Goal: Transaction & Acquisition: Purchase product/service

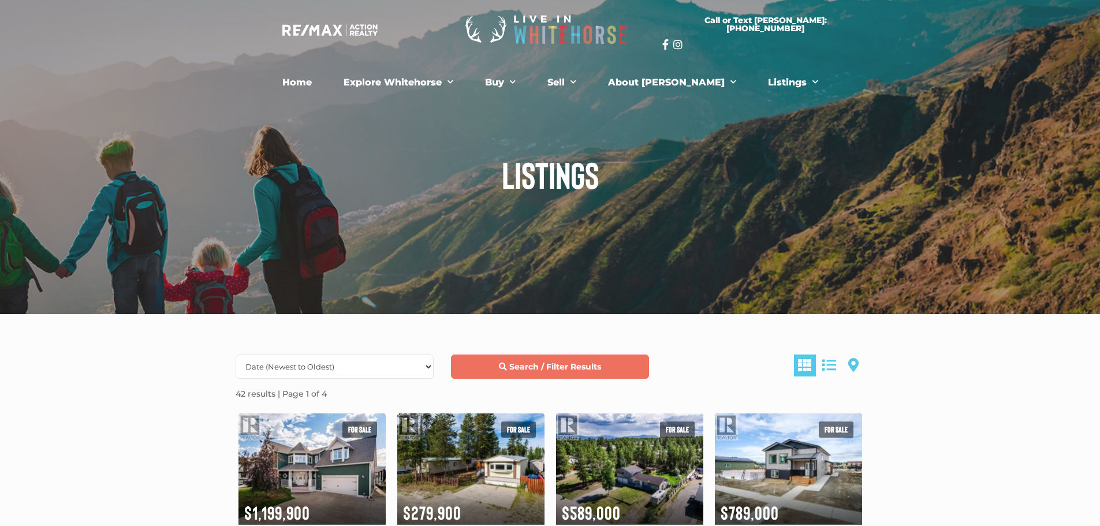
click at [552, 368] on strong "Search / Filter Results" at bounding box center [555, 366] width 92 height 10
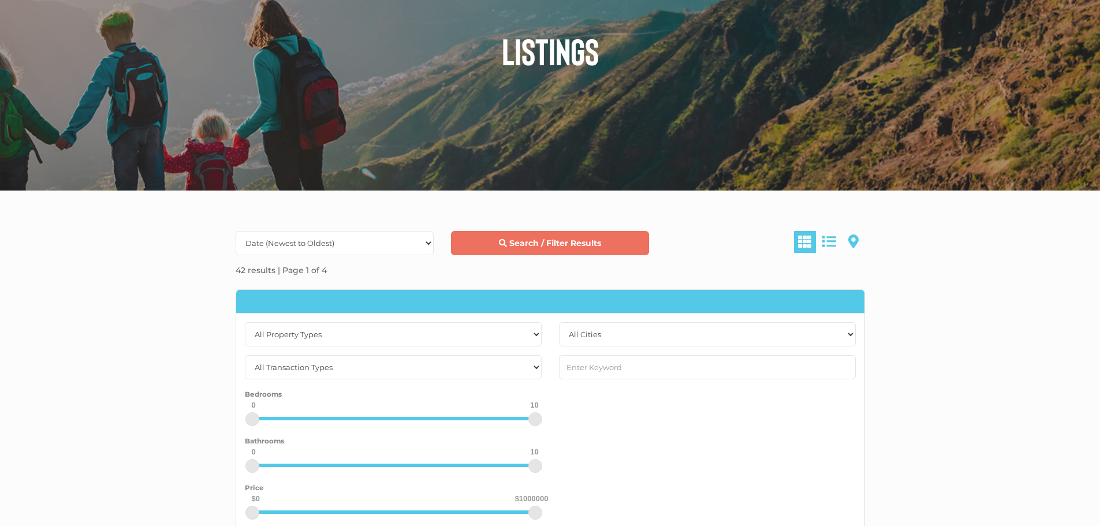
scroll to position [173, 0]
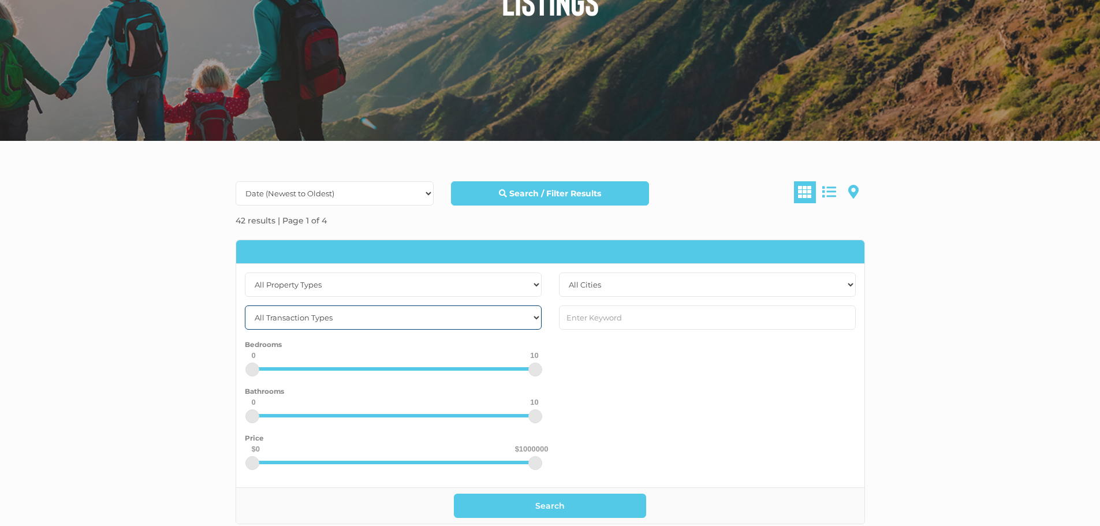
click at [535, 314] on select "All Transaction Types For Rent For Sale" at bounding box center [393, 317] width 297 height 24
drag, startPoint x: 533, startPoint y: 464, endPoint x: 391, endPoint y: 474, distance: 143.0
click at [391, 474] on div "$0 $500000 0 1000000" at bounding box center [393, 468] width 297 height 15
drag, startPoint x: 399, startPoint y: 462, endPoint x: 391, endPoint y: 465, distance: 8.8
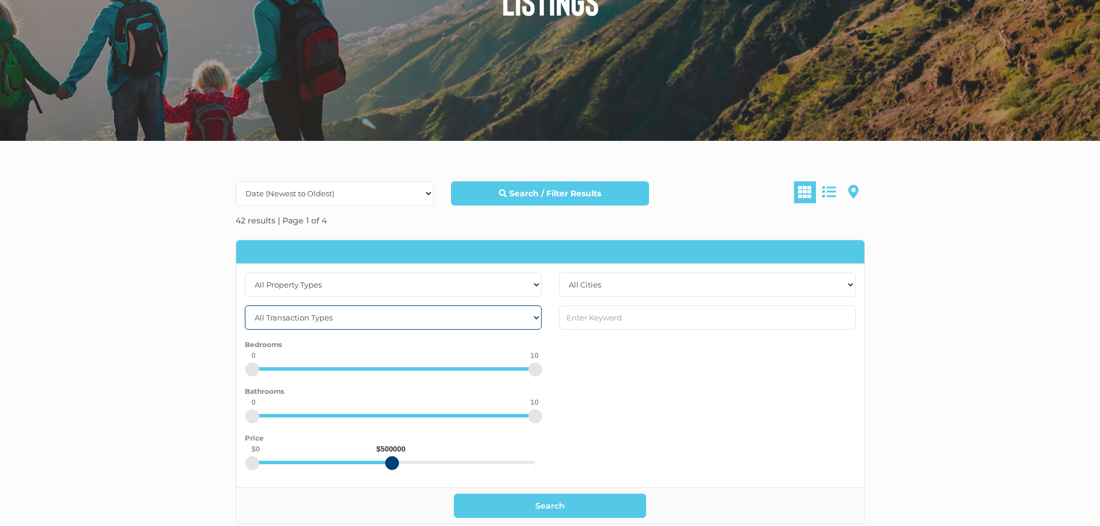
click at [391, 465] on div at bounding box center [392, 463] width 14 height 14
click at [546, 510] on button "Search" at bounding box center [550, 506] width 192 height 24
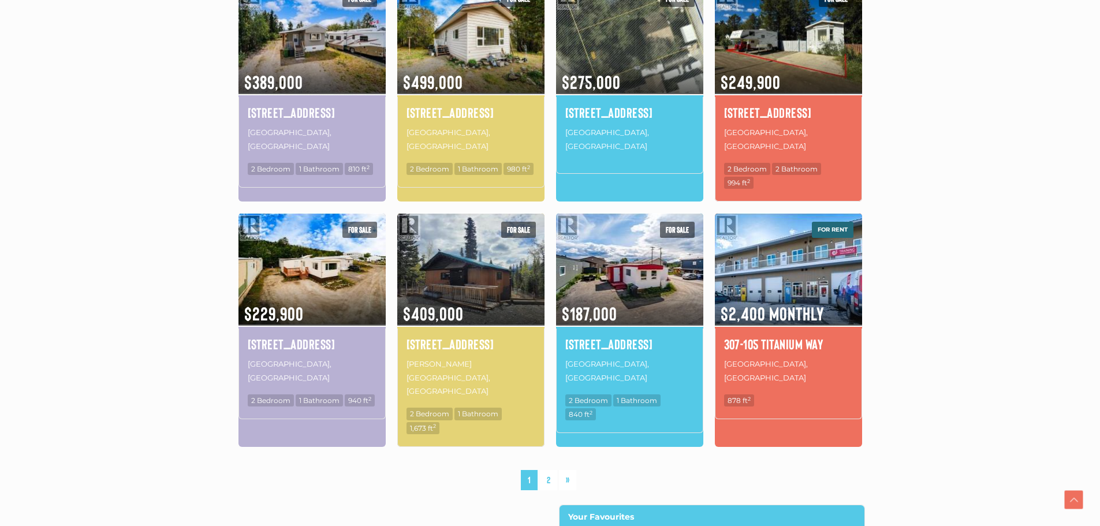
scroll to position [693, 0]
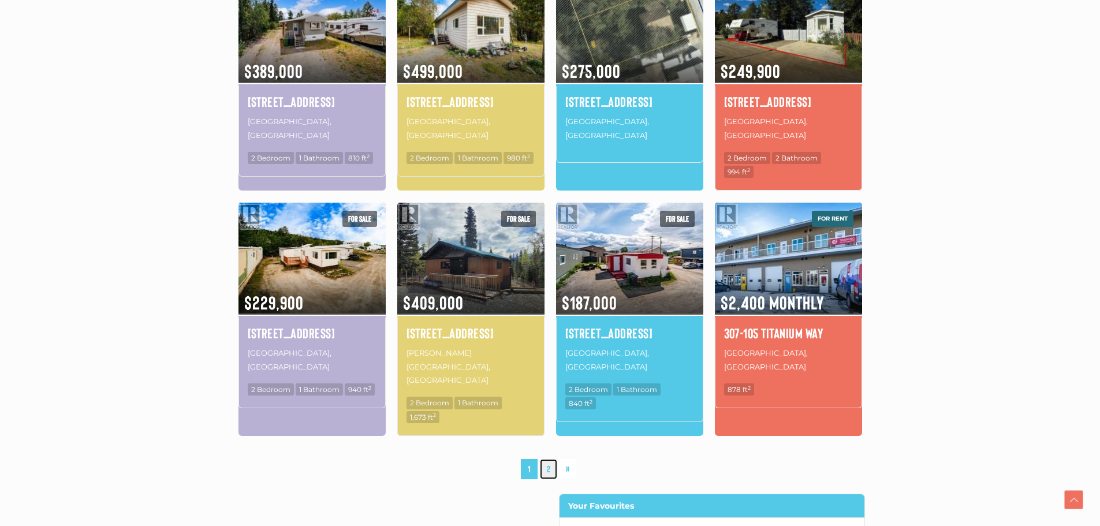
click at [551, 459] on link "2" at bounding box center [548, 469] width 17 height 20
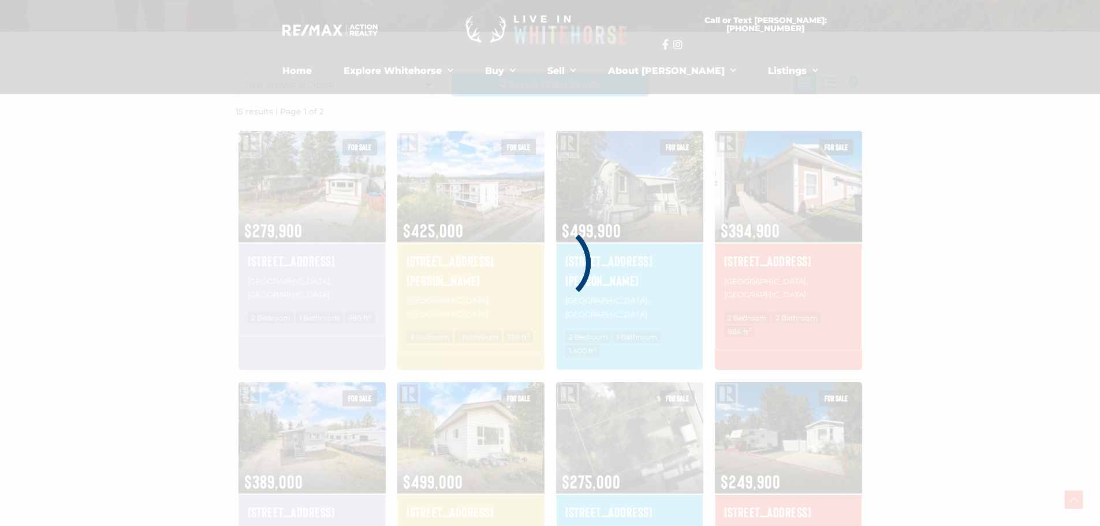
scroll to position [268, 0]
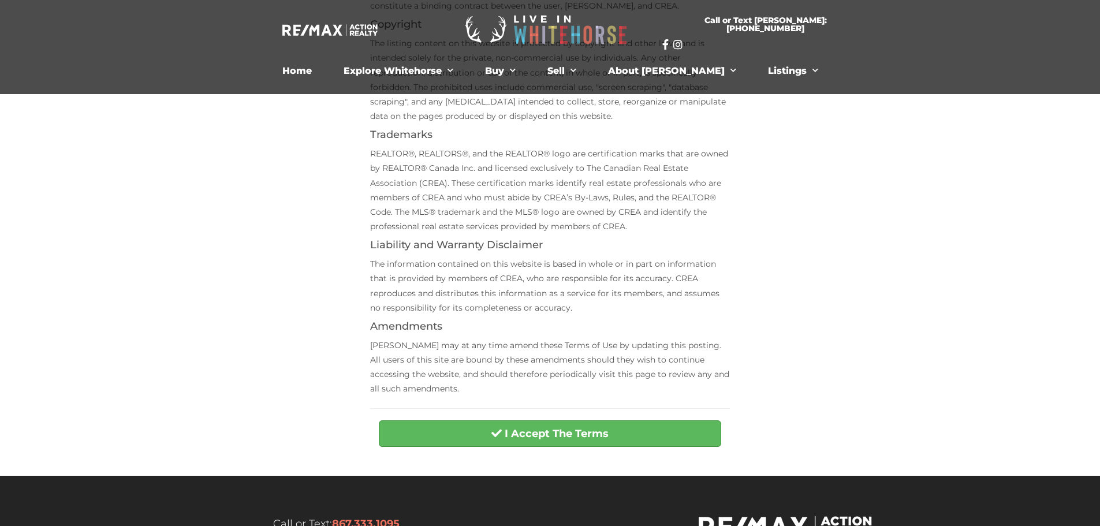
scroll to position [289, 0]
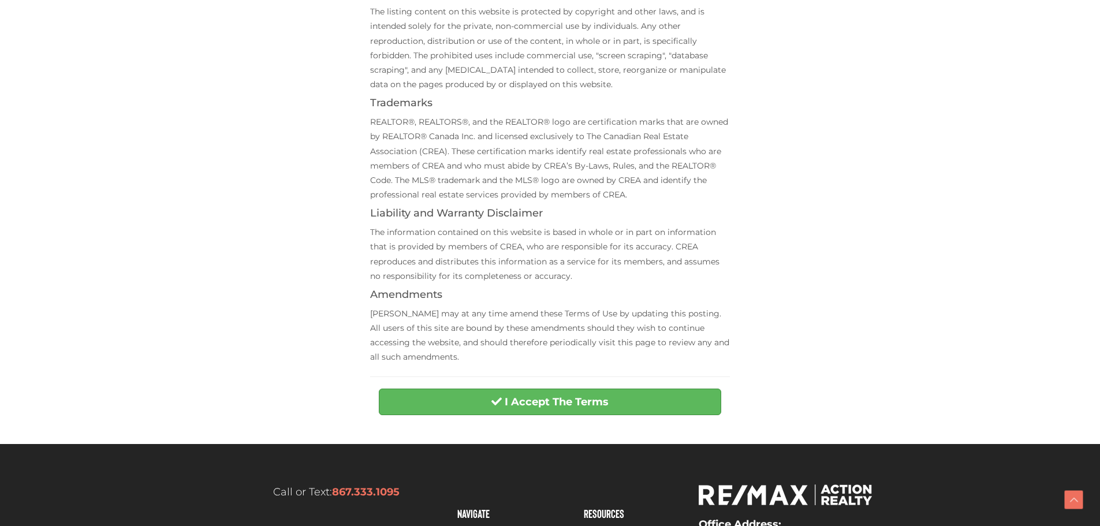
click at [581, 379] on div "Terms of Use Agreement Terms of Use This website is operated by [PERSON_NAME], …" at bounding box center [549, 110] width 377 height 621
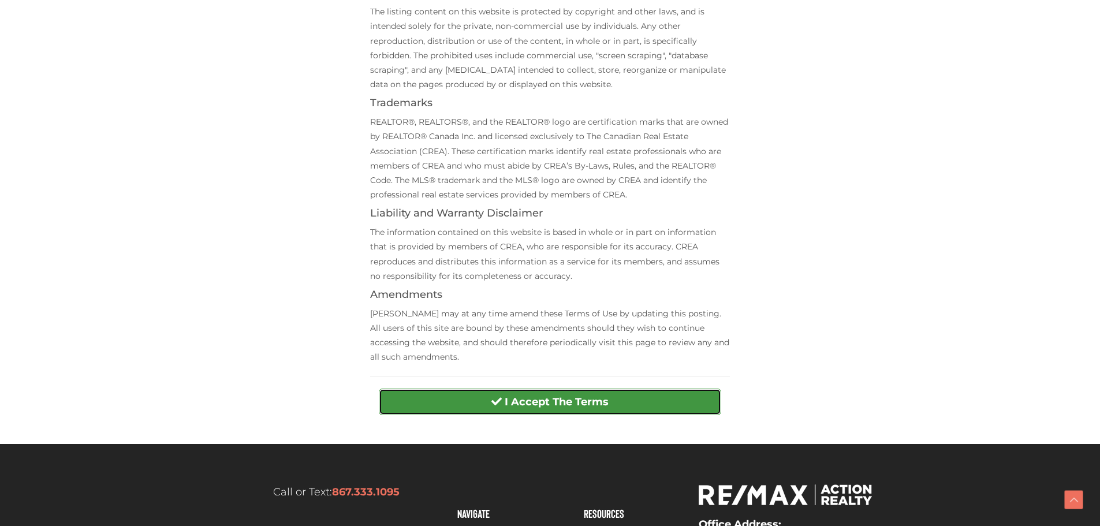
click at [578, 405] on strong "I Accept The Terms" at bounding box center [557, 401] width 104 height 13
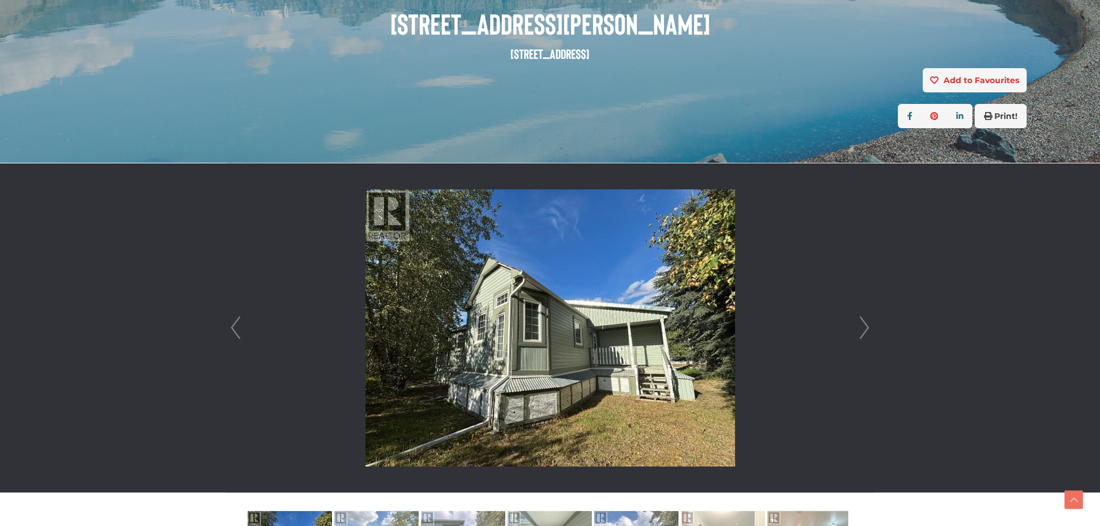
scroll to position [231, 0]
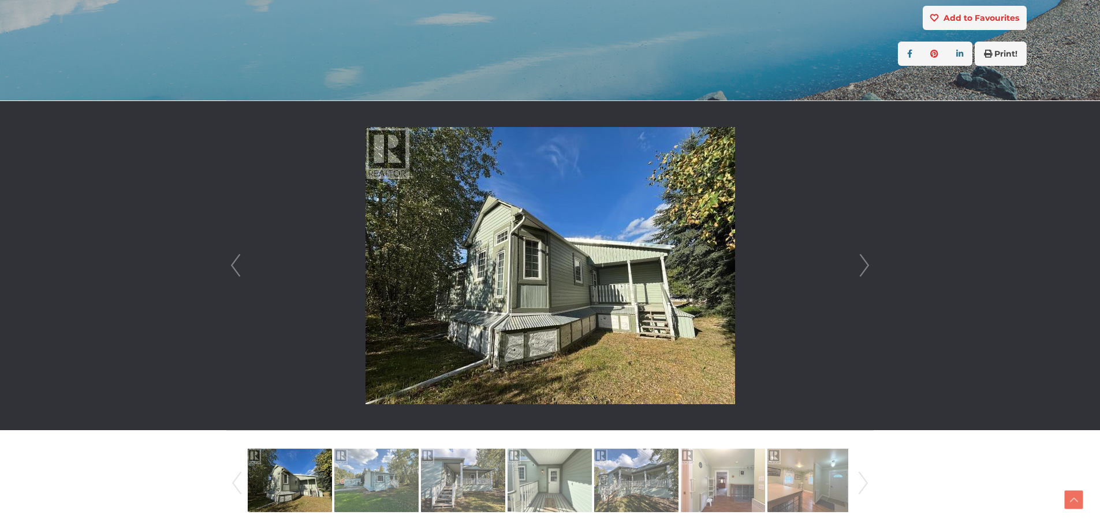
click at [869, 260] on link "Next" at bounding box center [864, 265] width 17 height 329
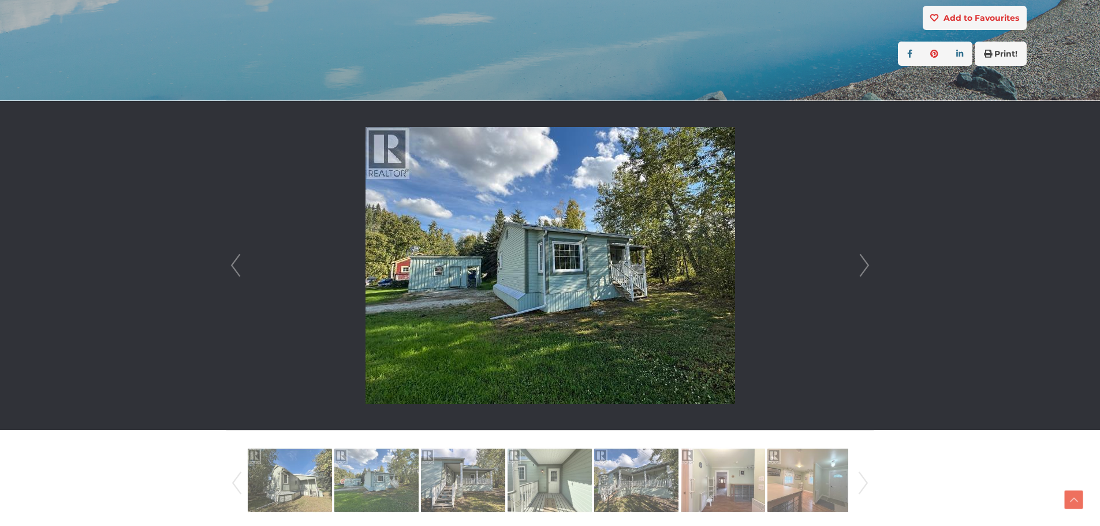
click at [869, 259] on link "Next" at bounding box center [864, 265] width 17 height 329
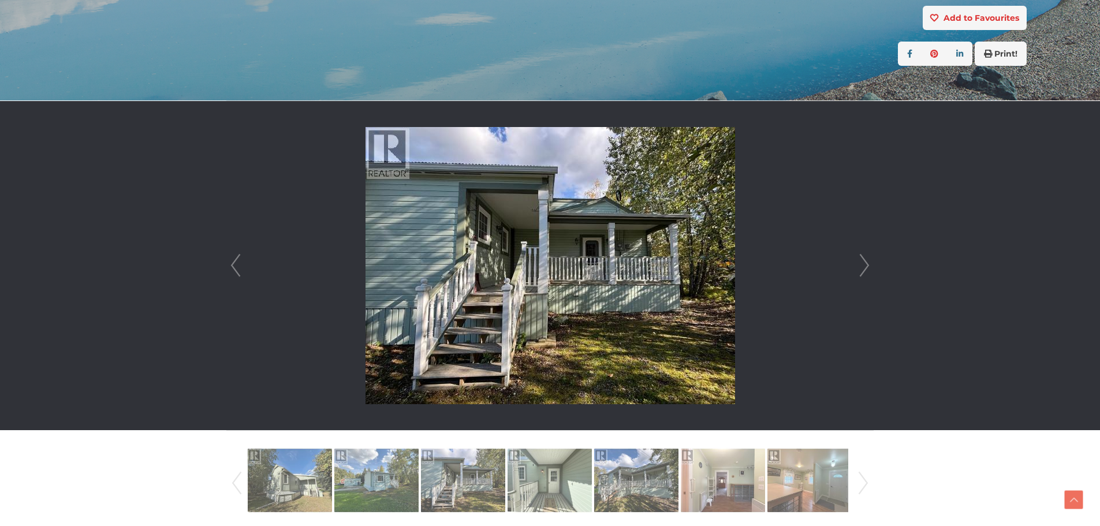
click at [869, 259] on link "Next" at bounding box center [864, 265] width 17 height 329
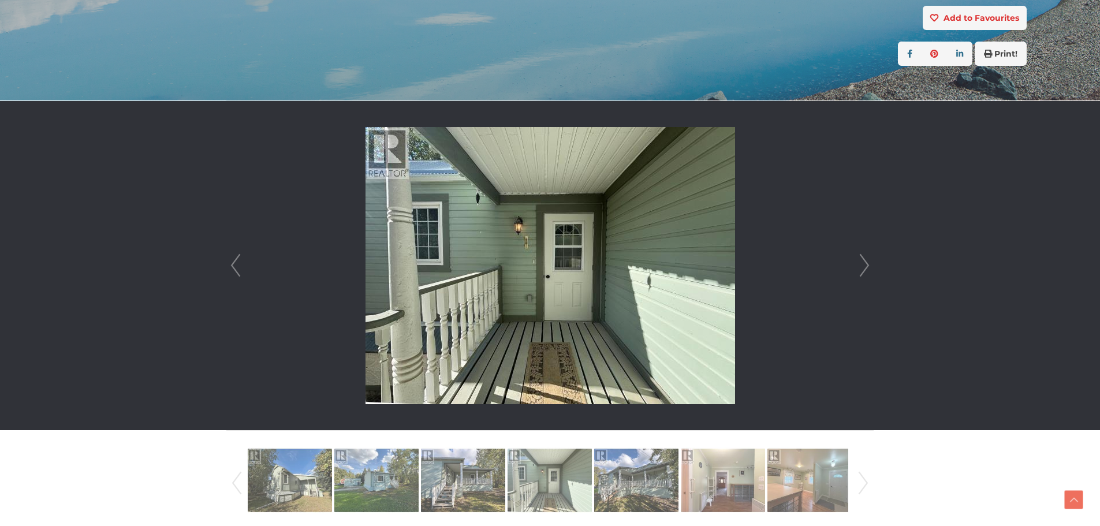
click at [869, 259] on link "Next" at bounding box center [864, 265] width 17 height 329
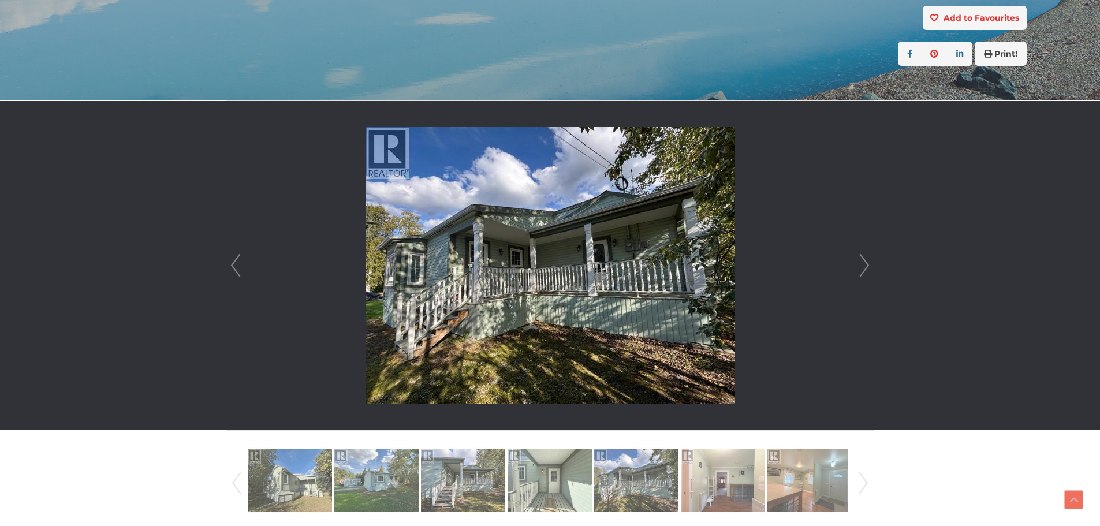
click at [869, 259] on link "Next" at bounding box center [864, 265] width 17 height 329
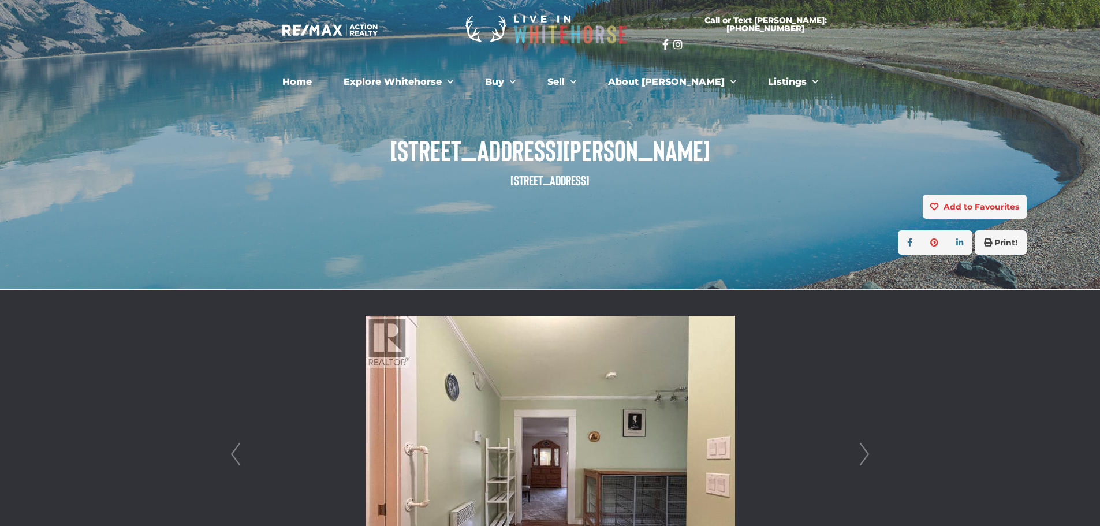
scroll to position [0, 0]
